Goal: Information Seeking & Learning: Learn about a topic

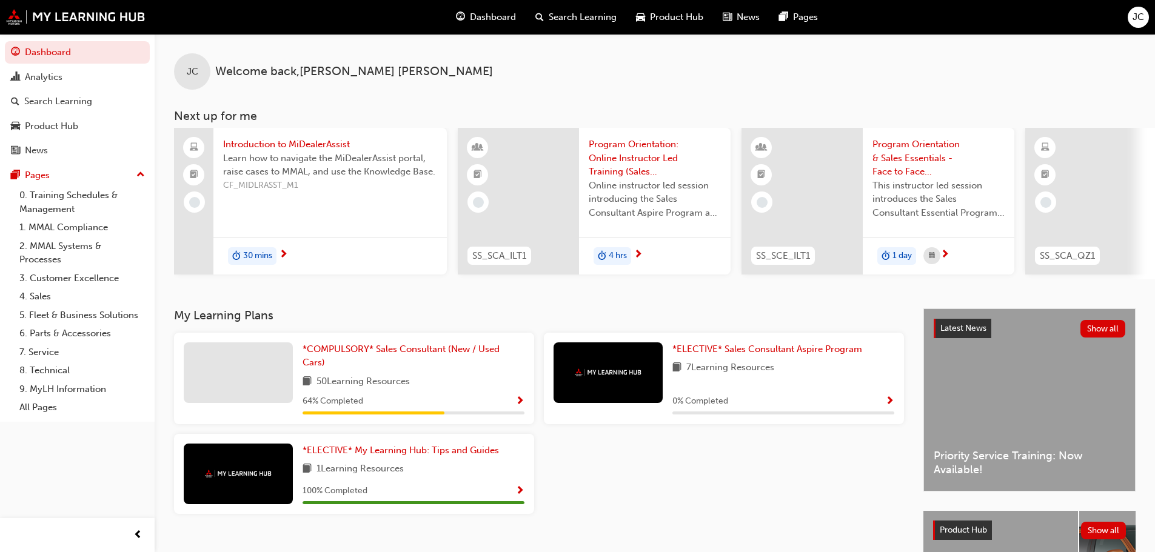
click at [558, 63] on div "JC Welcome back , [PERSON_NAME]" at bounding box center [655, 62] width 1000 height 56
click at [557, 65] on div "JC Welcome back , [PERSON_NAME]" at bounding box center [655, 62] width 1000 height 56
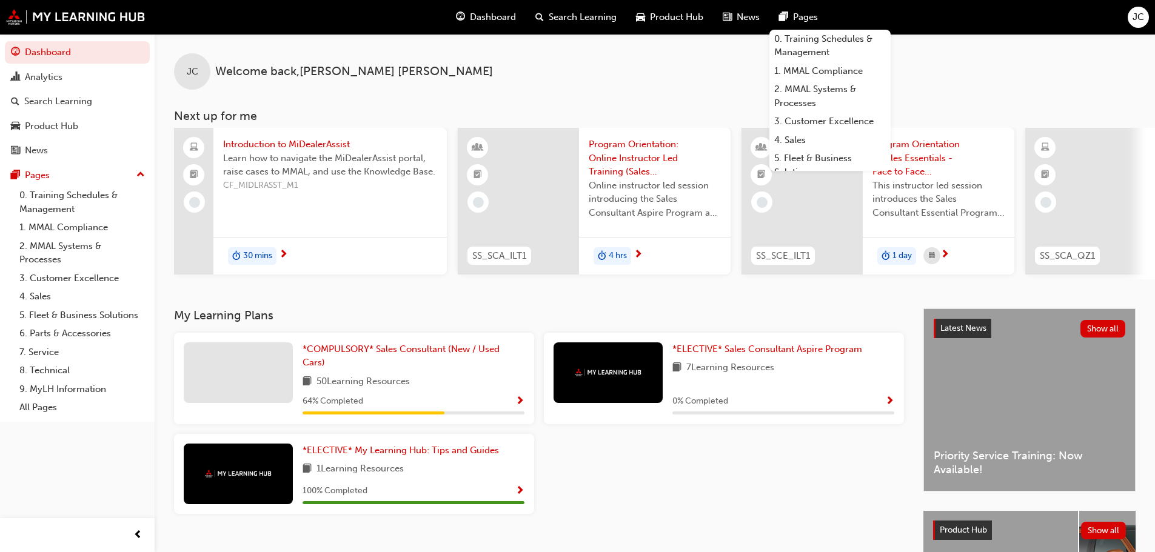
click at [605, 72] on div "JC Welcome back , [PERSON_NAME]" at bounding box center [655, 62] width 1000 height 56
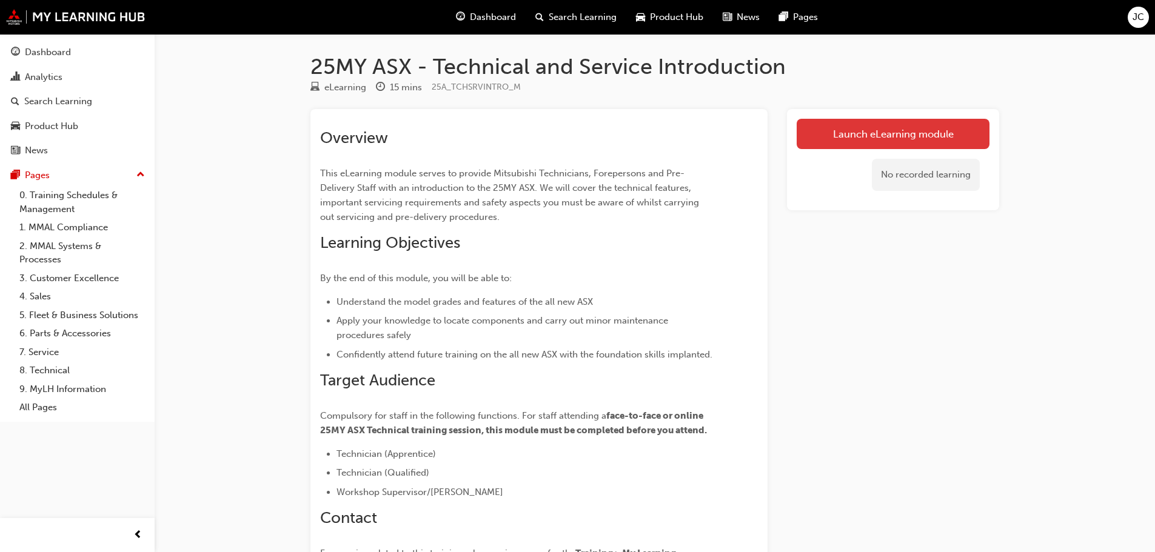
click at [867, 136] on link "Launch eLearning module" at bounding box center [892, 134] width 193 height 30
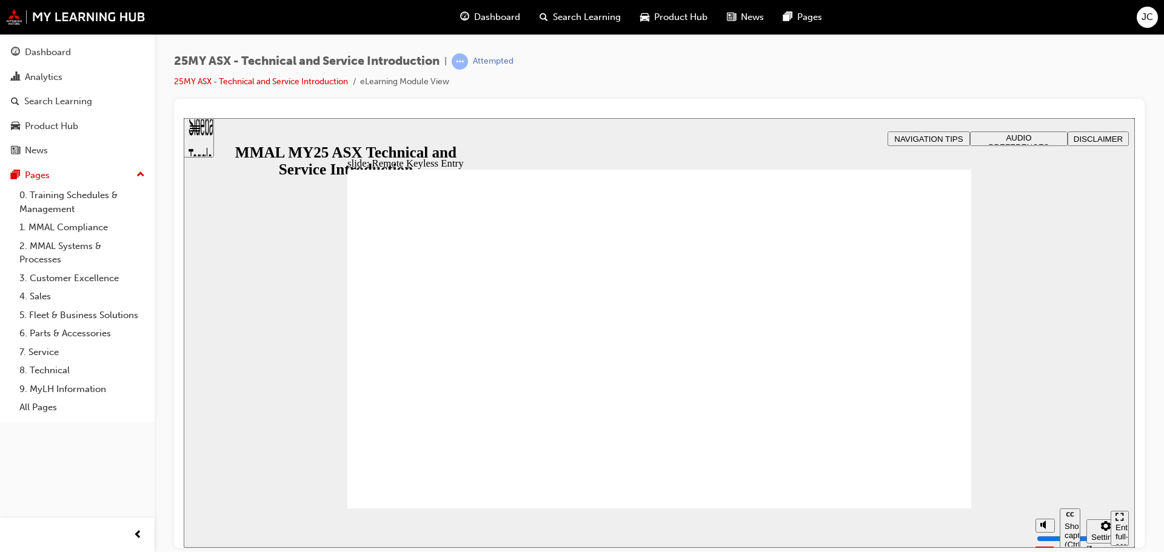
type input "21"
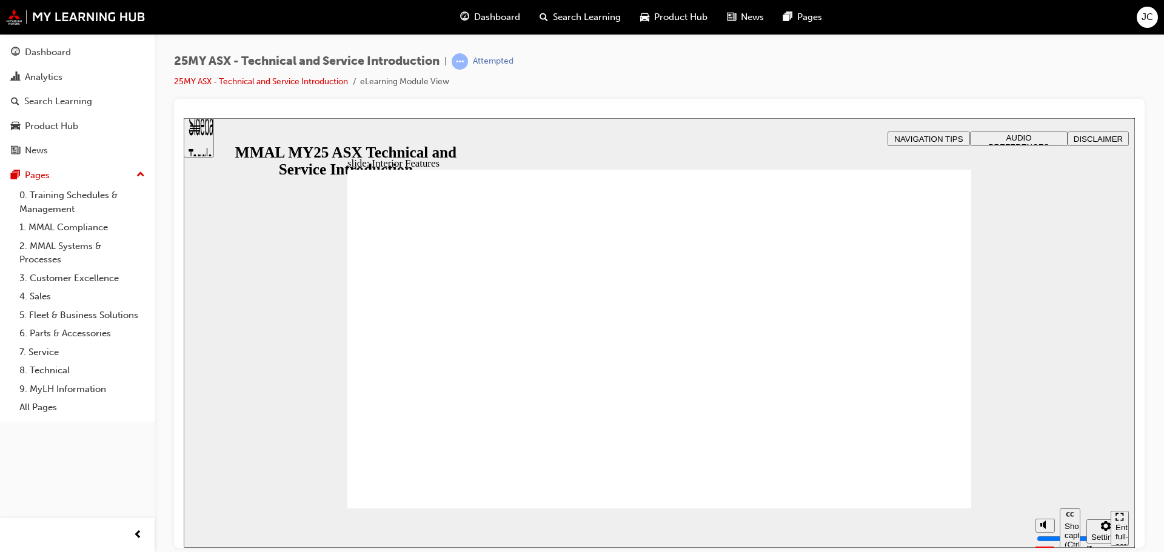
type input "17"
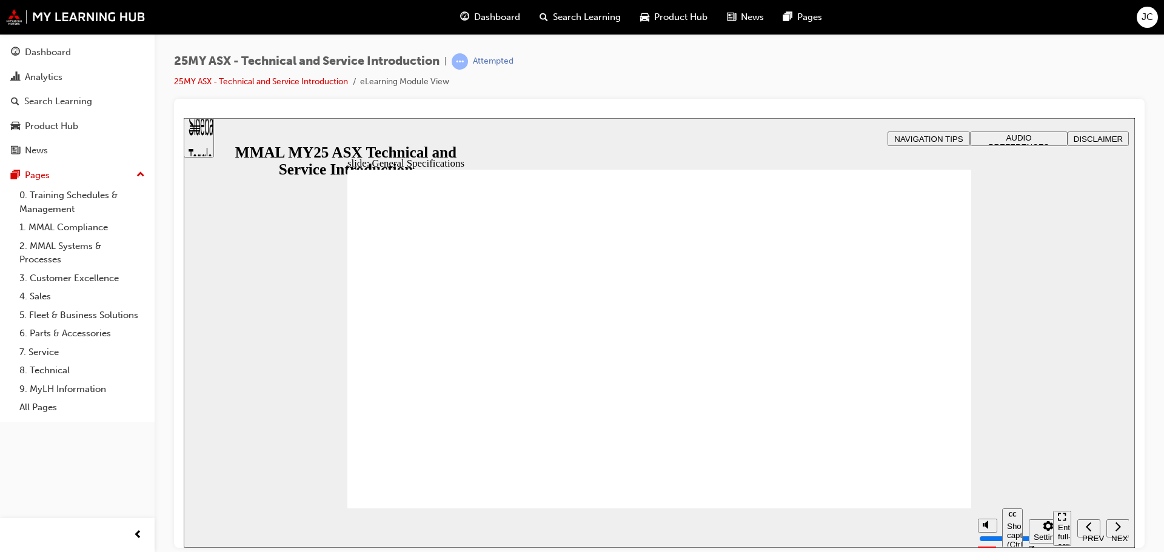
click at [159, 439] on div "25MY ASX - Technical and Service Introduction | Attempted 25MY ASX - Technical …" at bounding box center [659, 278] width 1009 height 488
